Goal: Task Accomplishment & Management: Complete application form

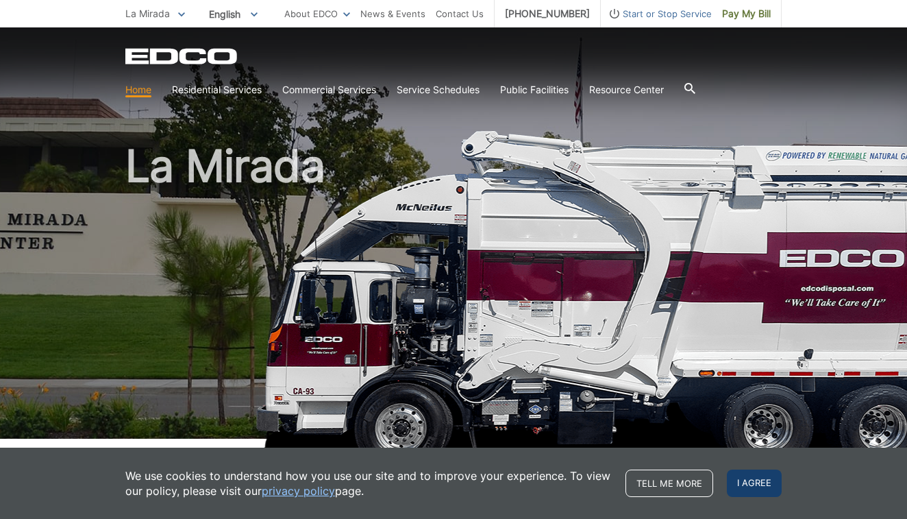
click at [766, 495] on span "I agree" at bounding box center [754, 482] width 55 height 27
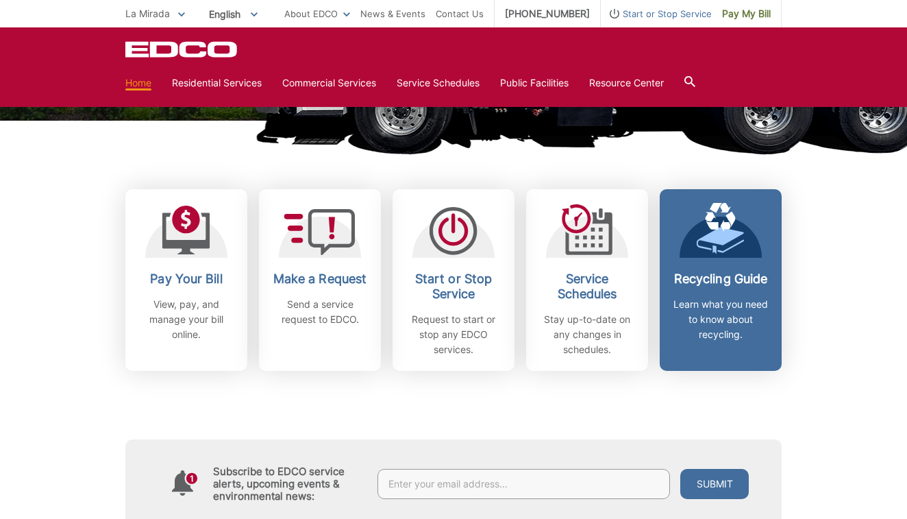
scroll to position [317, 0]
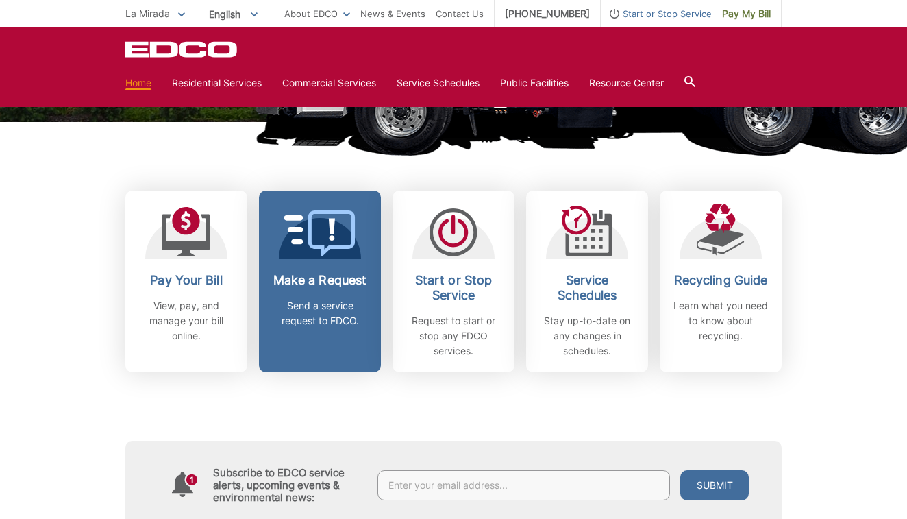
click at [330, 288] on h2 "Make a Request" at bounding box center [319, 280] width 101 height 15
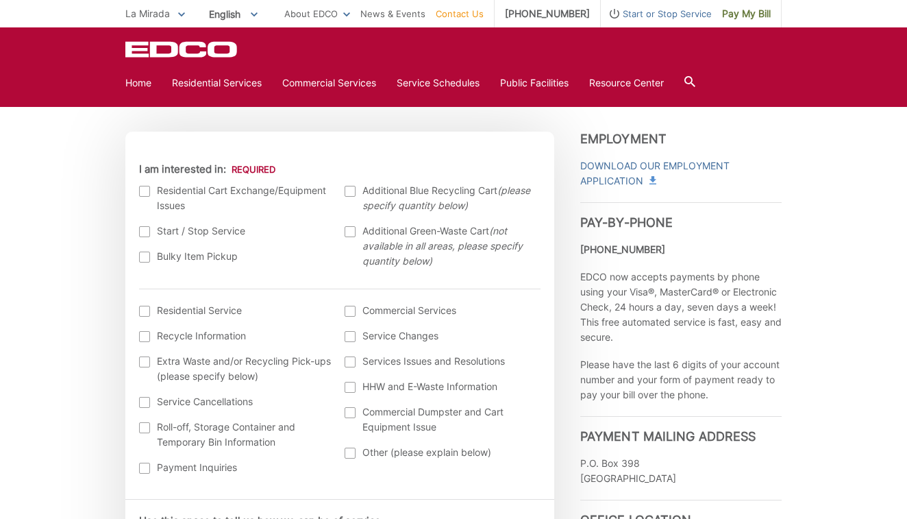
scroll to position [356, 0]
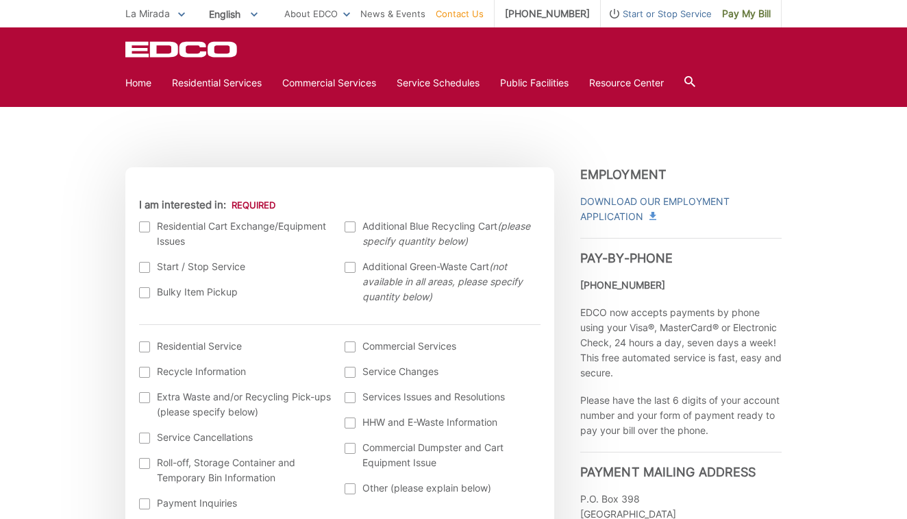
click at [146, 225] on div at bounding box center [144, 226] width 11 height 11
click at [0, 0] on input "I am interested in:" at bounding box center [0, 0] width 0 height 0
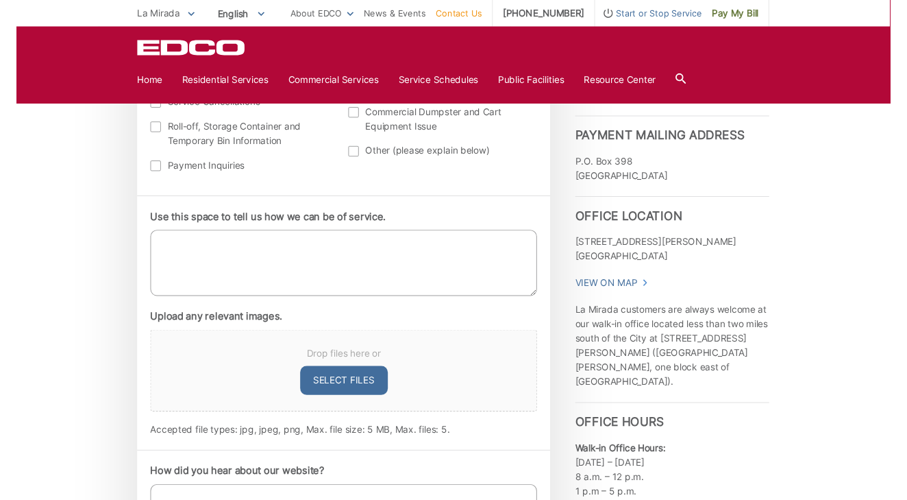
scroll to position [689, 0]
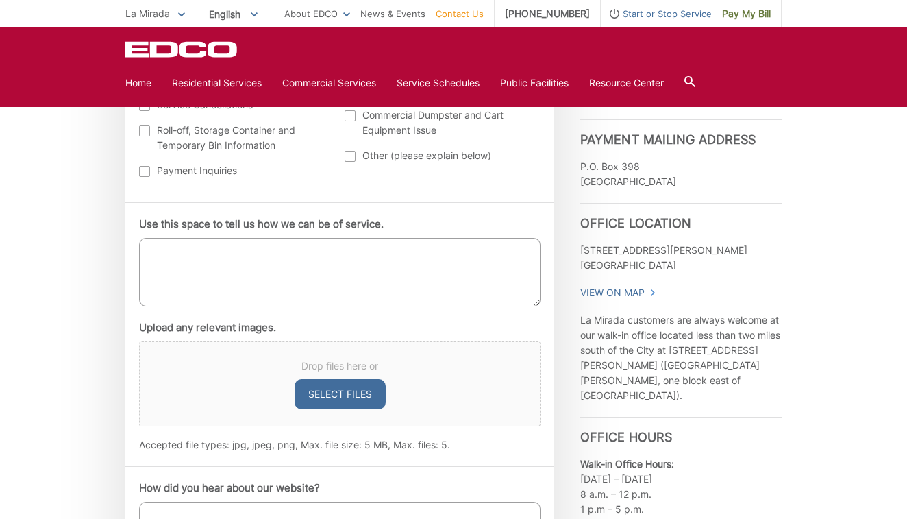
click at [323, 393] on button "Select files" at bounding box center [340, 394] width 91 height 30
click at [143, 472] on img at bounding box center [144, 472] width 10 height 10
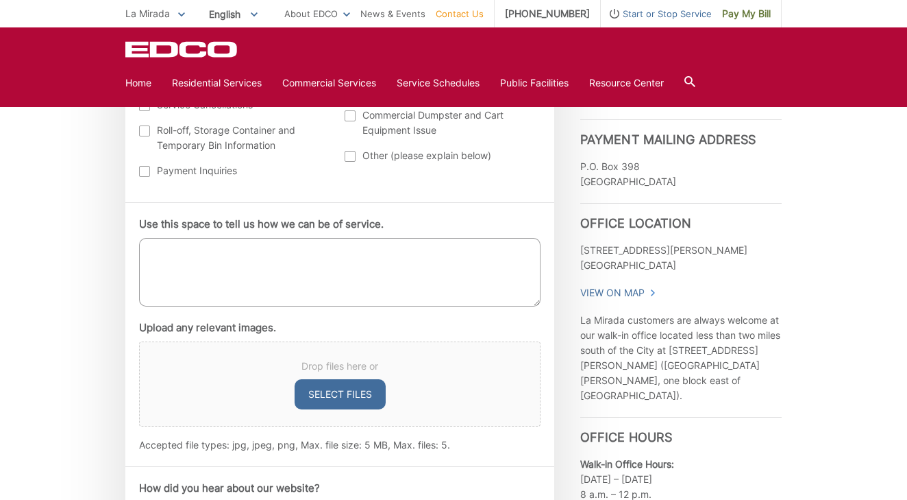
click at [337, 395] on button "Select files" at bounding box center [340, 394] width 91 height 30
type input "C:\fakepath\IMG_5890-min.jpeg"
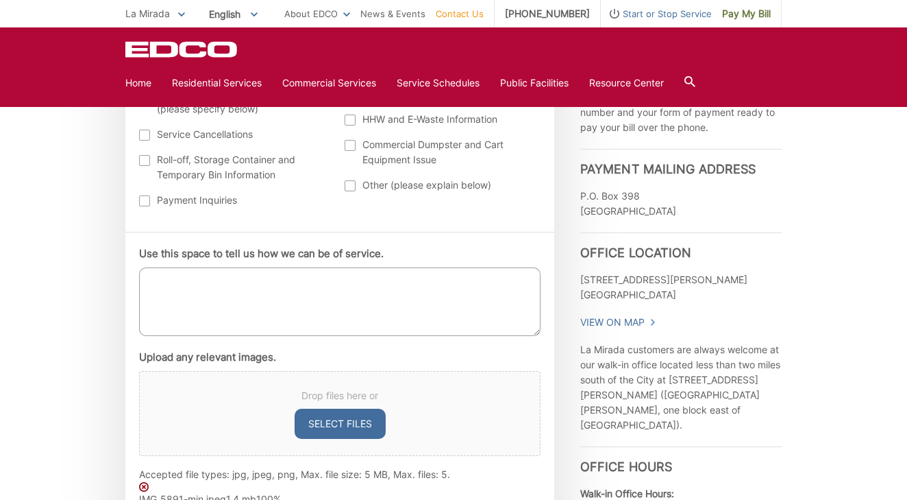
scroll to position [642, 0]
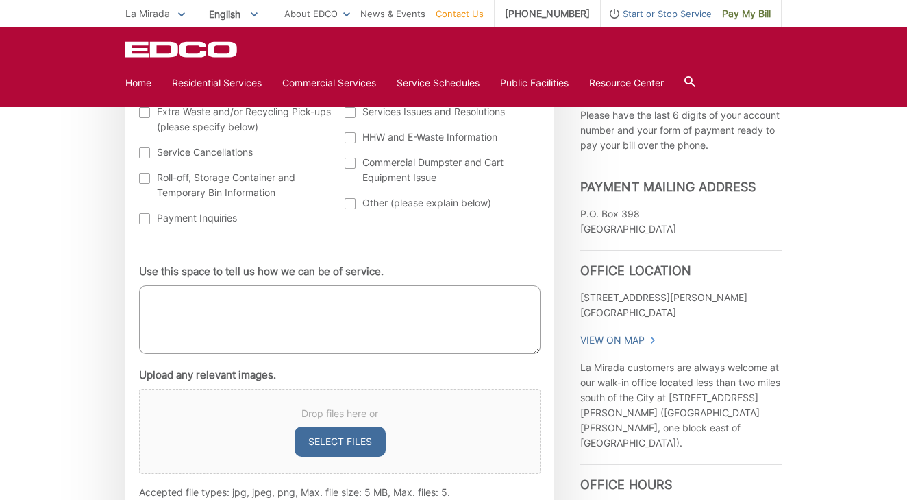
click at [184, 313] on textarea "Use this space to tell us how we can be of service." at bounding box center [340, 319] width 402 height 69
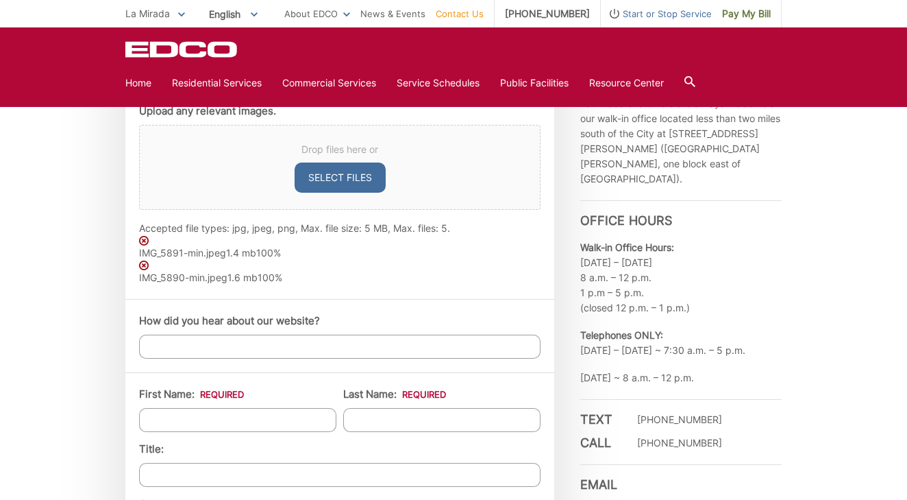
scroll to position [906, 0]
type textarea "I would like to get a replacement green bin and recycling bin as they have both…"
type input "Michael"
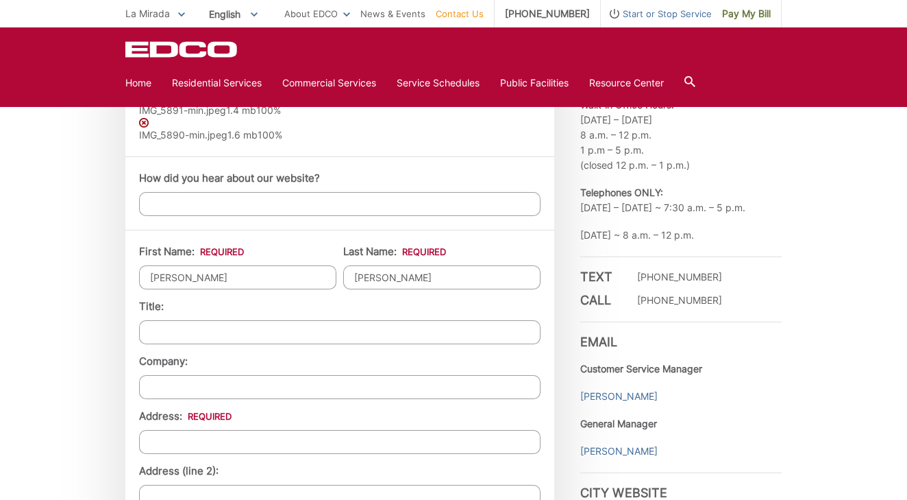
scroll to position [1073, 0]
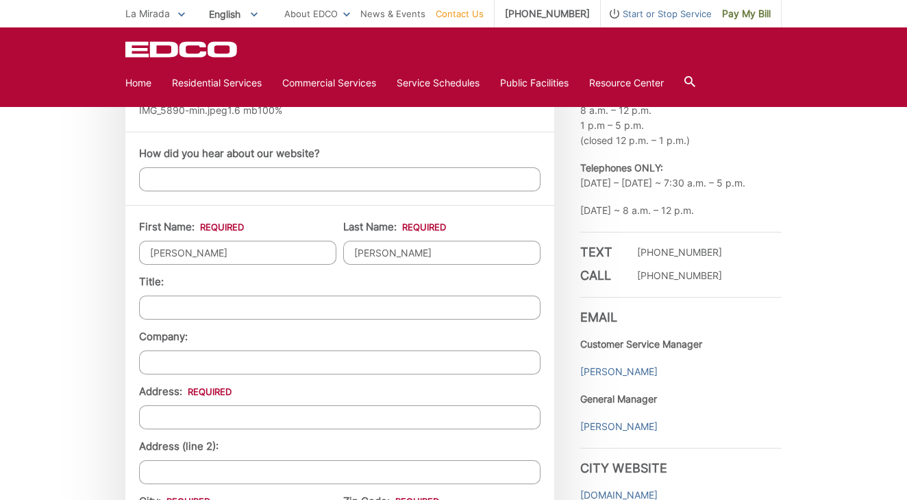
type input "Nerud"
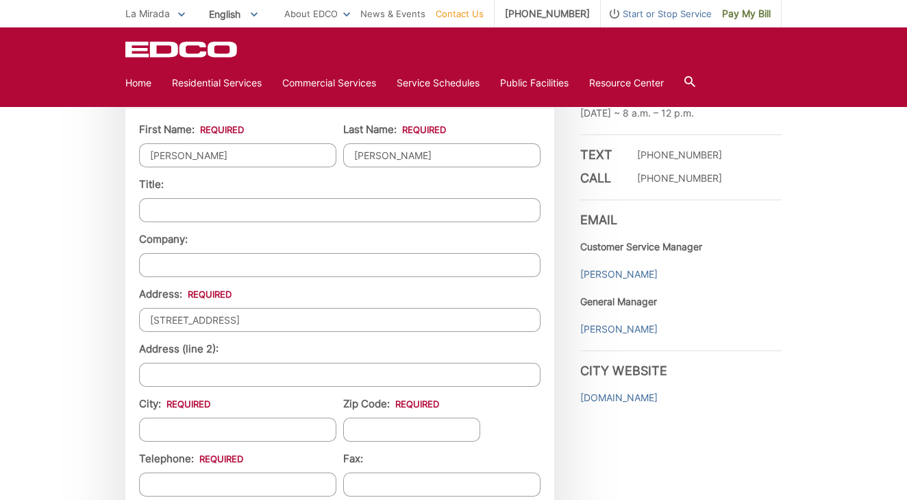
scroll to position [1175, 0]
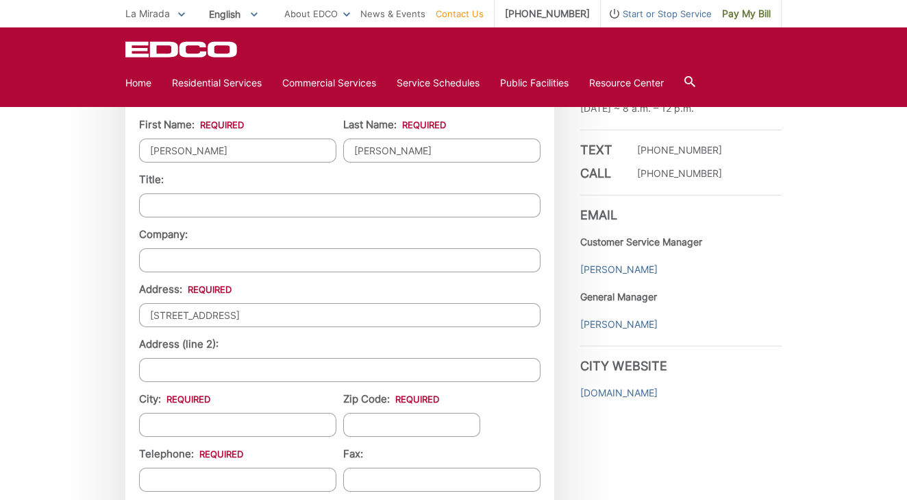
type input "14246 Whiterock Drive"
type input "La Mirada"
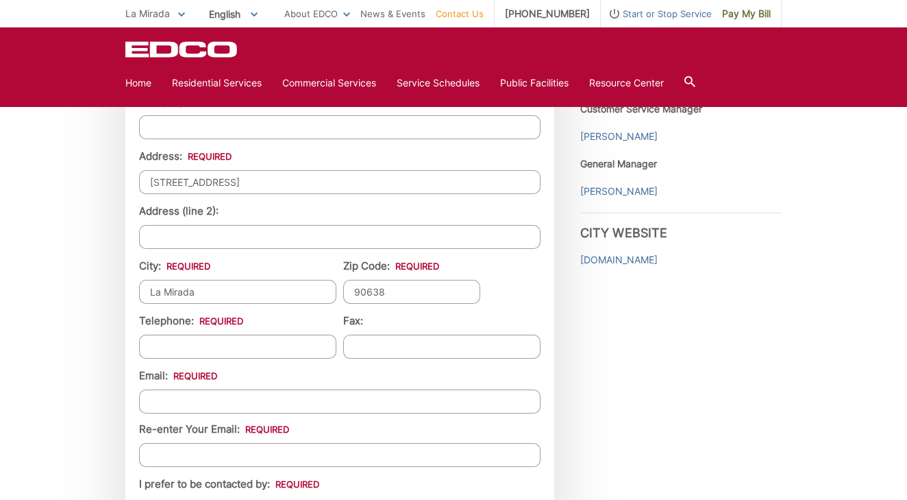
scroll to position [1325, 0]
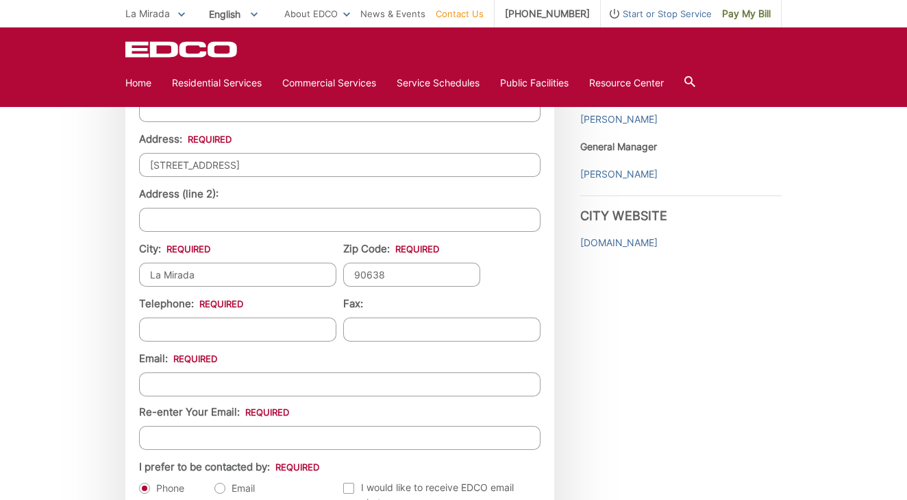
type input "90638"
type input "(630) 299-9333"
type input "mnerud3@gmail.com"
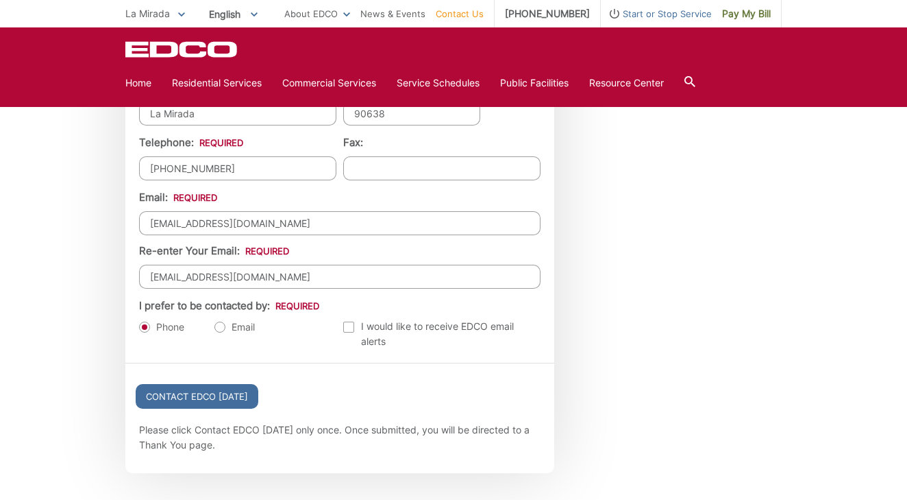
scroll to position [1488, 0]
type input "mnerud3@gmail.com"
click at [228, 331] on label "Email" at bounding box center [235, 325] width 40 height 14
radio input "true"
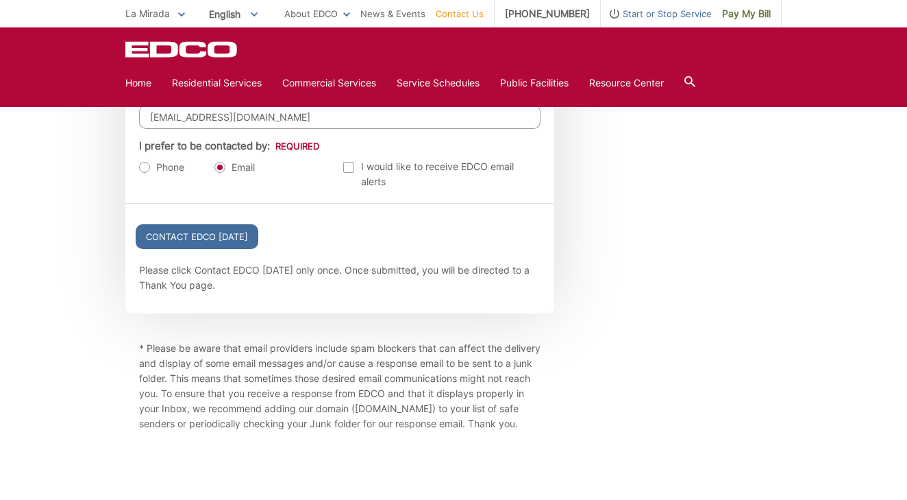
scroll to position [1633, 0]
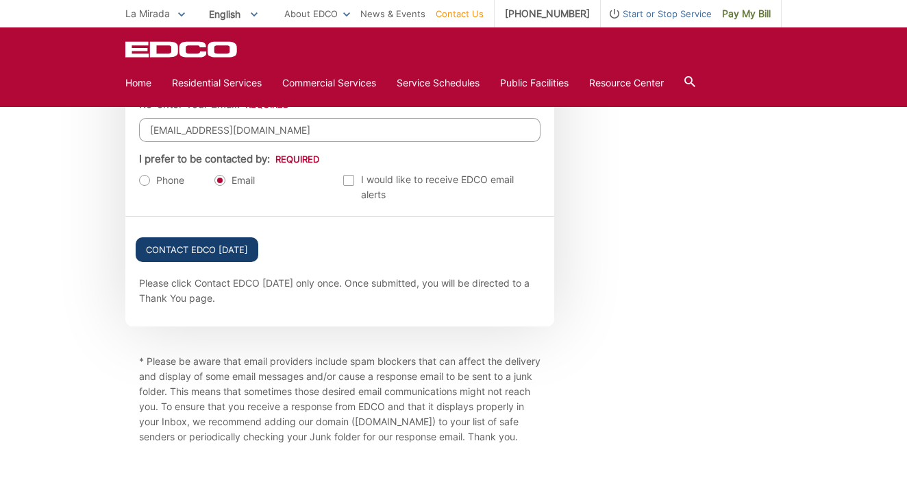
click at [207, 254] on input "Contact EDCO Today" at bounding box center [197, 249] width 123 height 25
